Goal: Find specific page/section: Find specific page/section

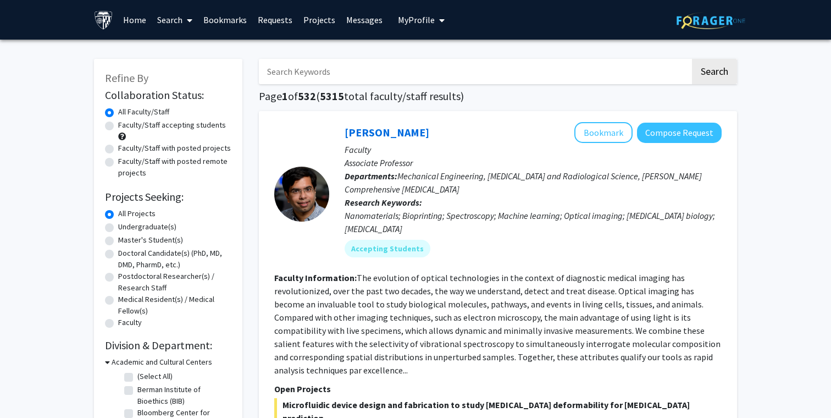
click at [355, 68] on input "Search Keywords" at bounding box center [474, 71] width 431 height 25
type input "marina baretti"
click at [692, 59] on button "Search" at bounding box center [714, 71] width 45 height 25
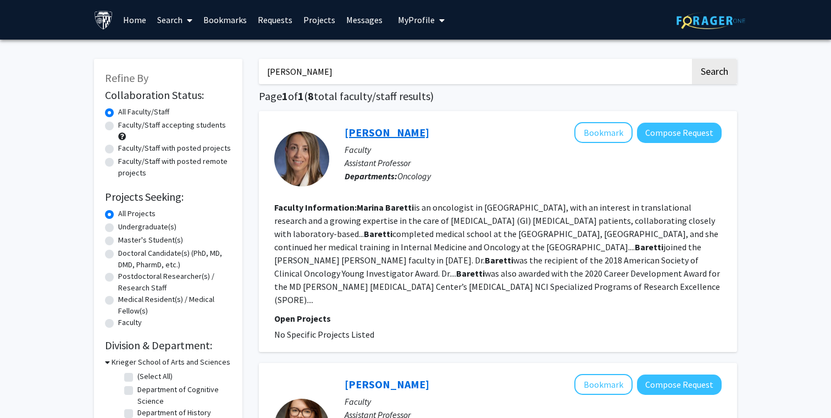
click at [389, 129] on link "Marina Baretti" at bounding box center [387, 132] width 85 height 14
